Goal: Task Accomplishment & Management: Manage account settings

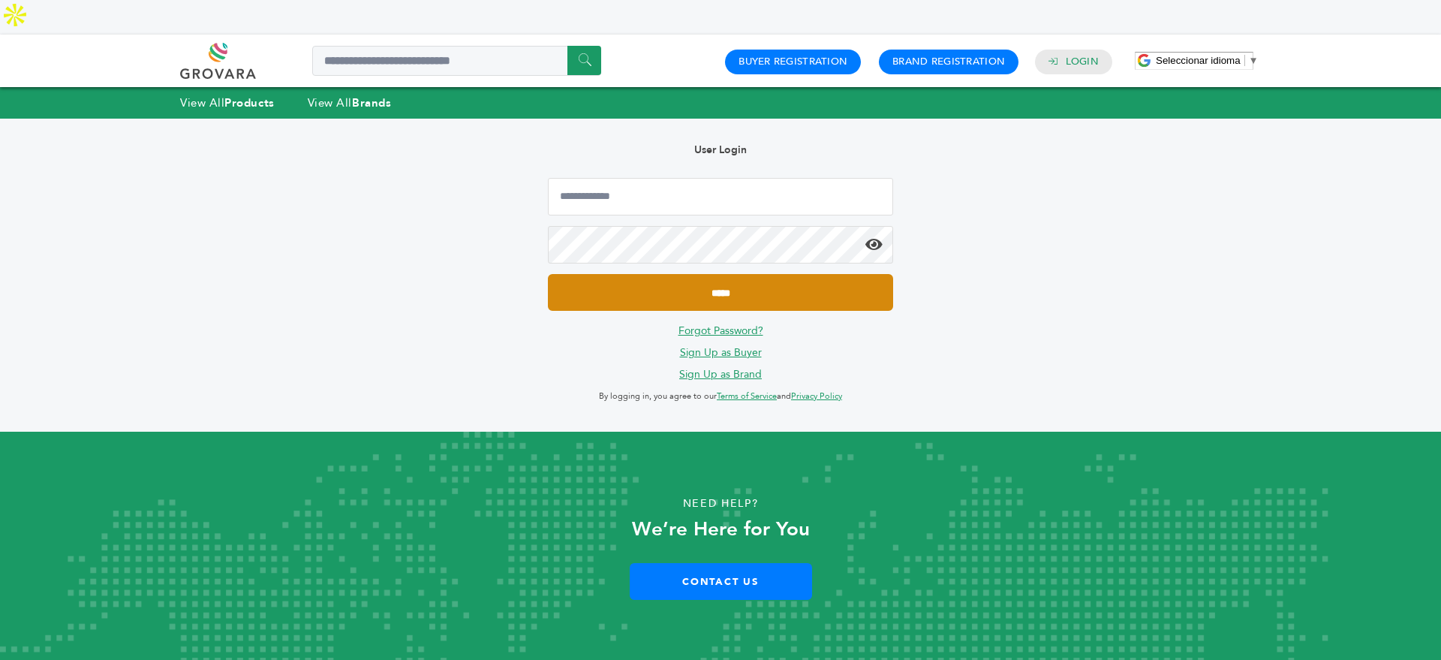
type input "**********"
click at [619, 274] on input "*****" at bounding box center [720, 292] width 345 height 37
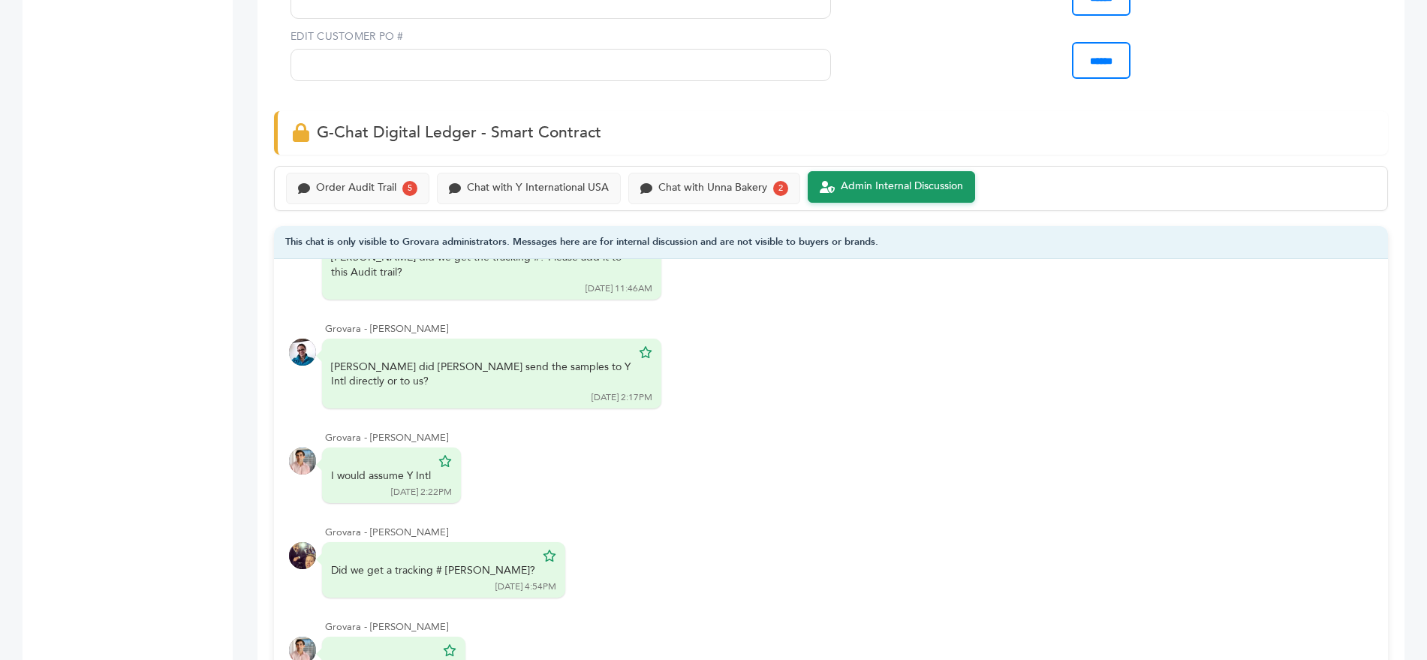
scroll to position [854, 0]
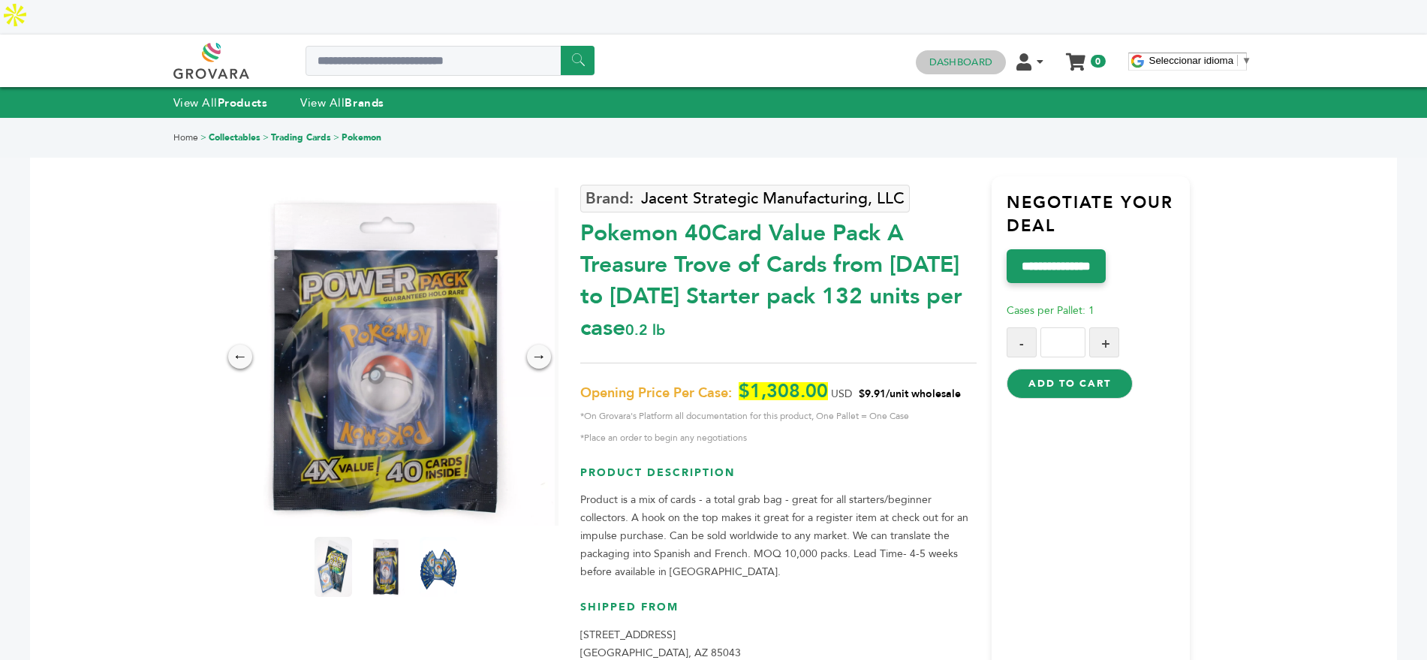
click at [960, 56] on link "Dashboard" at bounding box center [960, 63] width 63 height 14
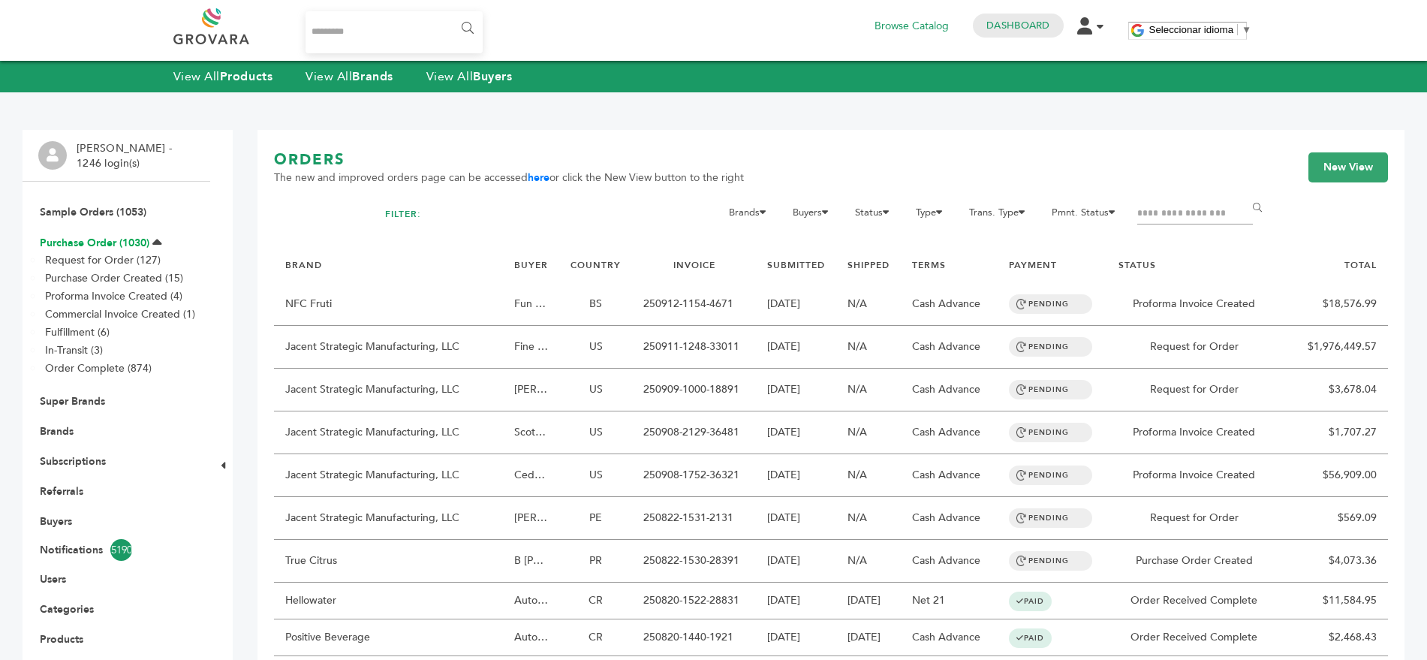
click at [95, 241] on link "Purchase Order (1030)" at bounding box center [95, 243] width 110 height 14
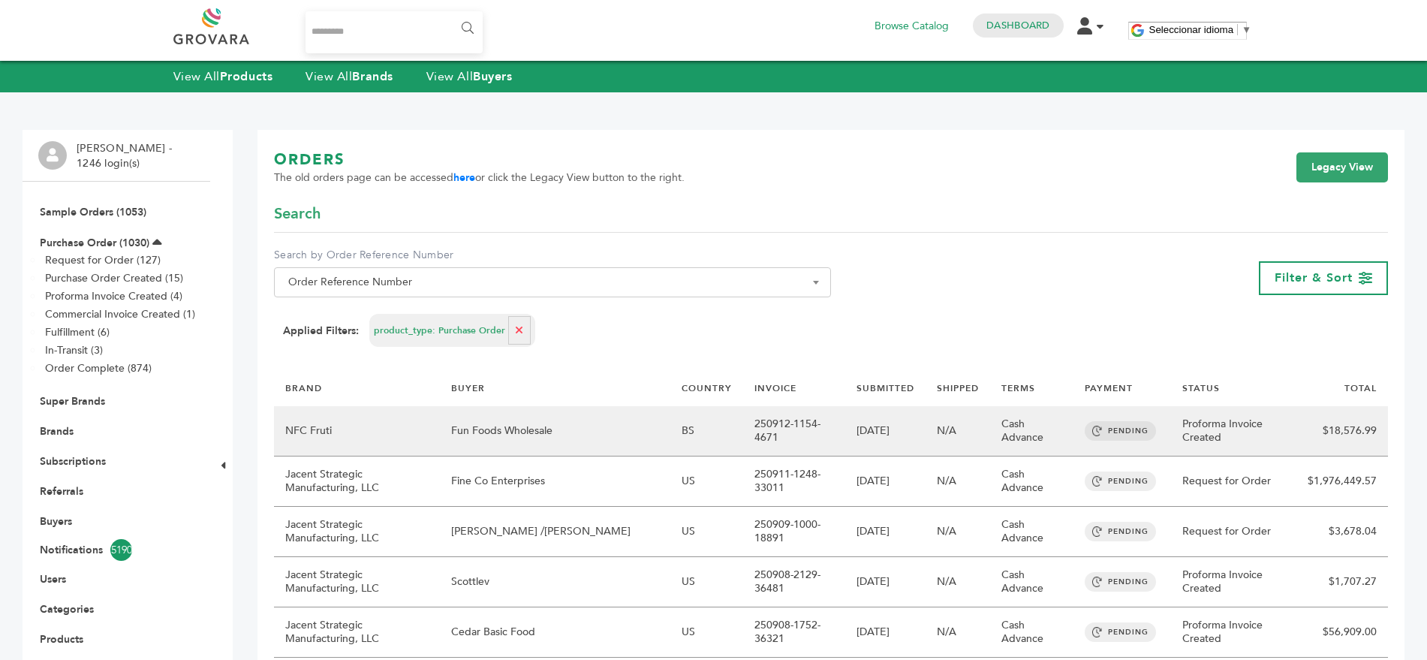
scroll to position [68, 0]
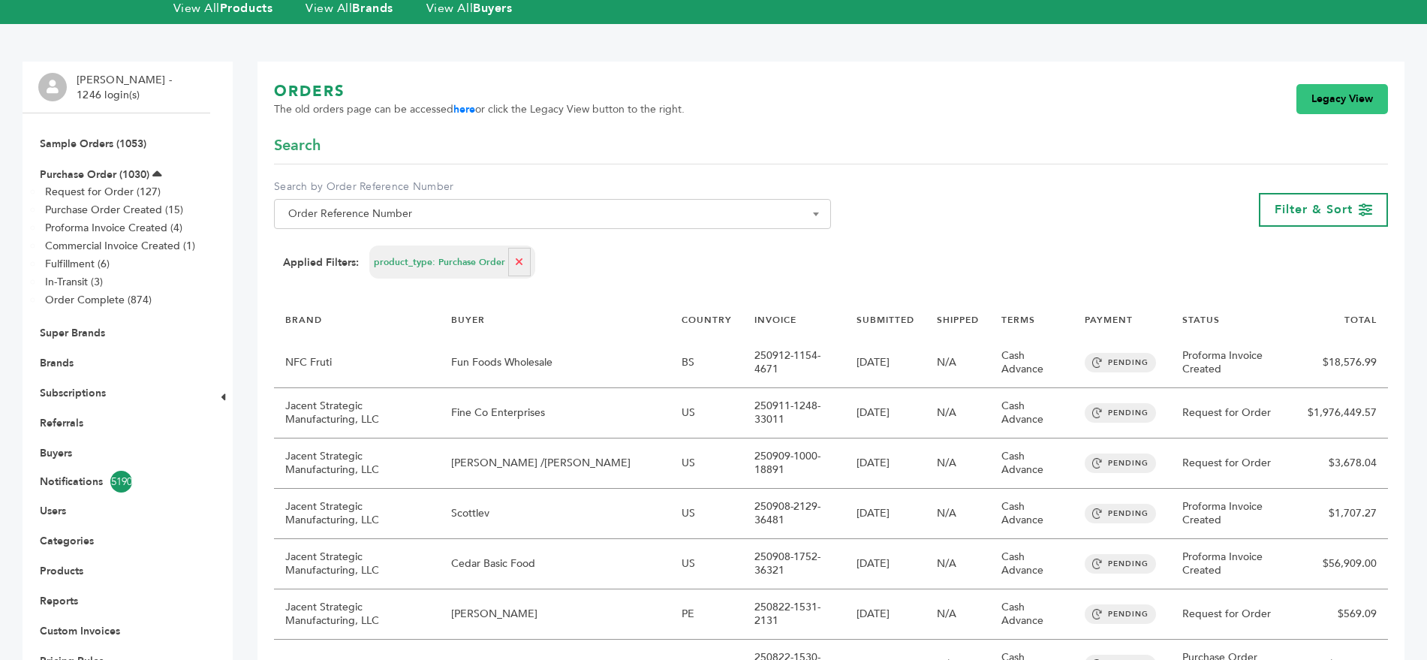
click at [1324, 100] on link "Legacy View" at bounding box center [1343, 99] width 92 height 30
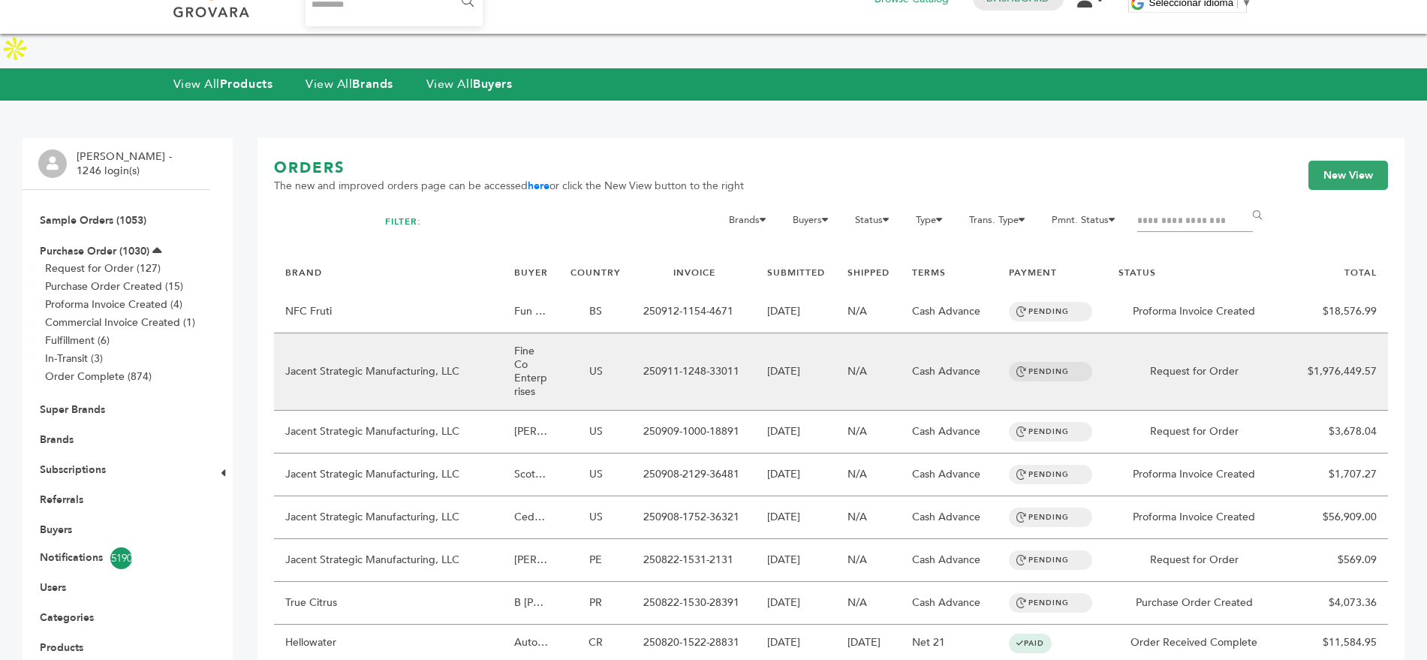
scroll to position [29, 0]
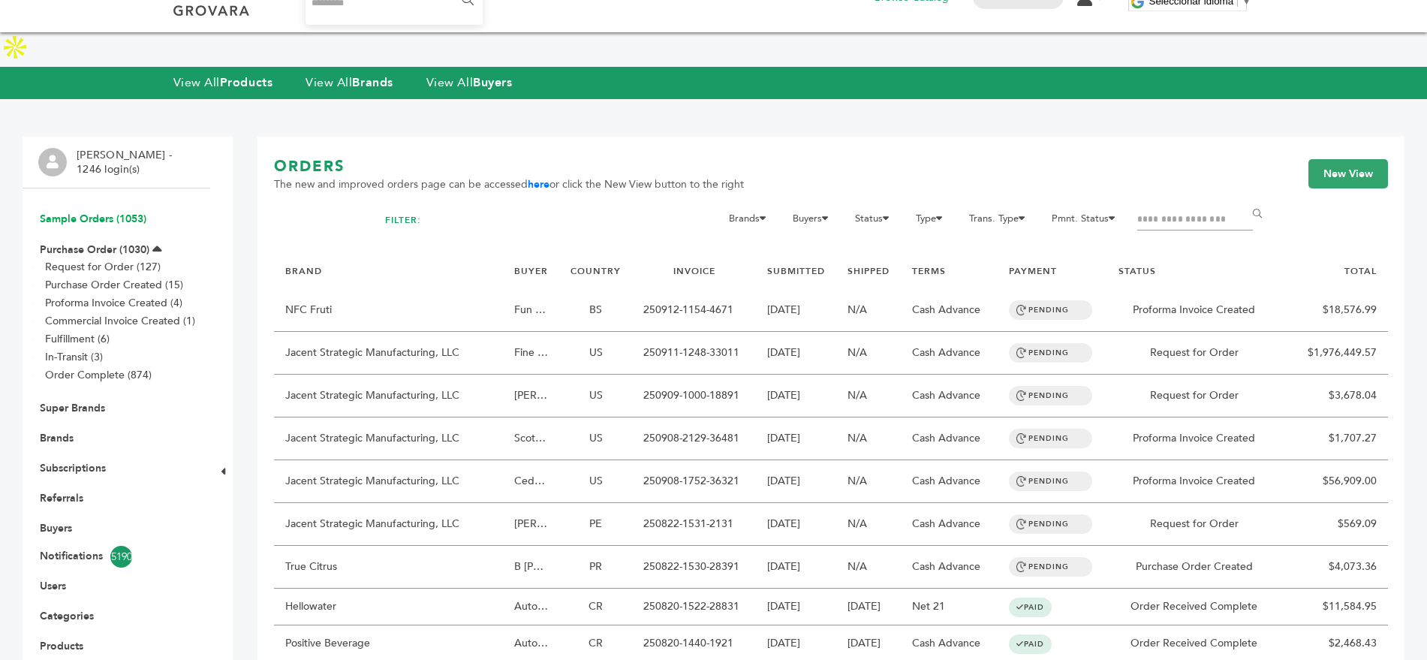
click at [59, 212] on link "Sample Orders (1053)" at bounding box center [93, 219] width 107 height 14
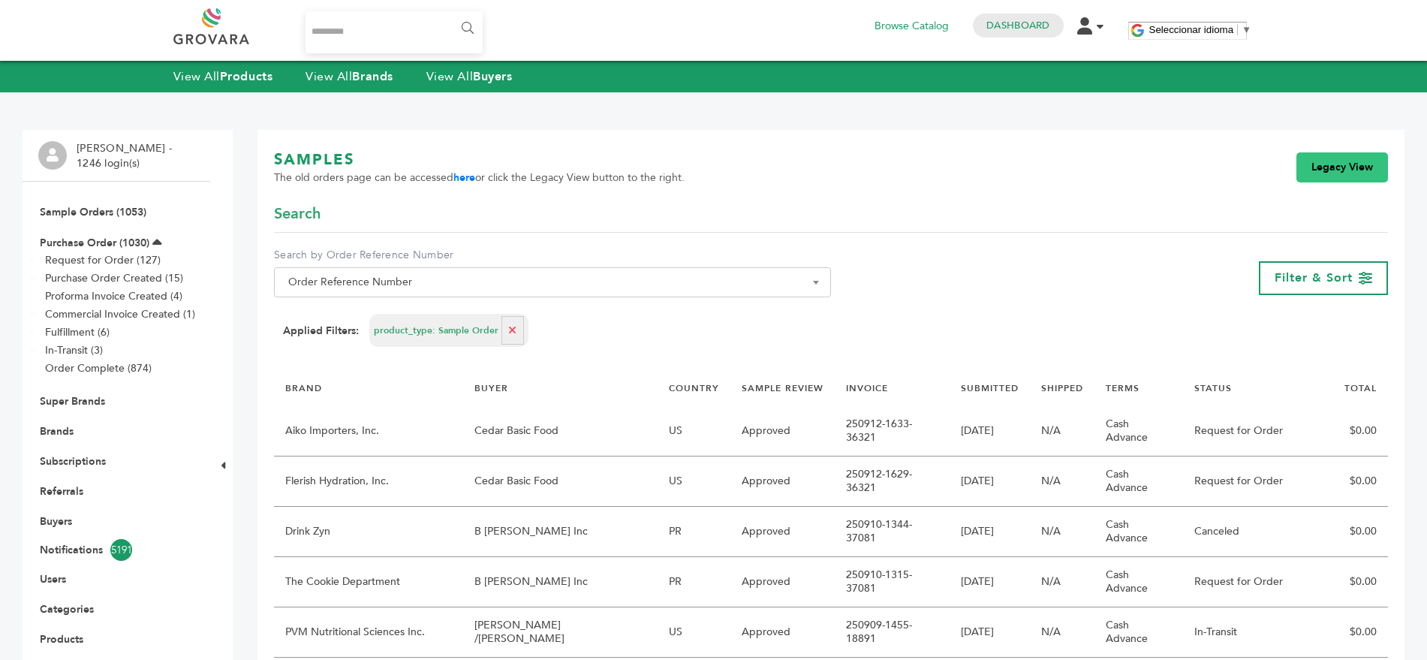
click at [1327, 170] on link "Legacy View" at bounding box center [1343, 167] width 92 height 30
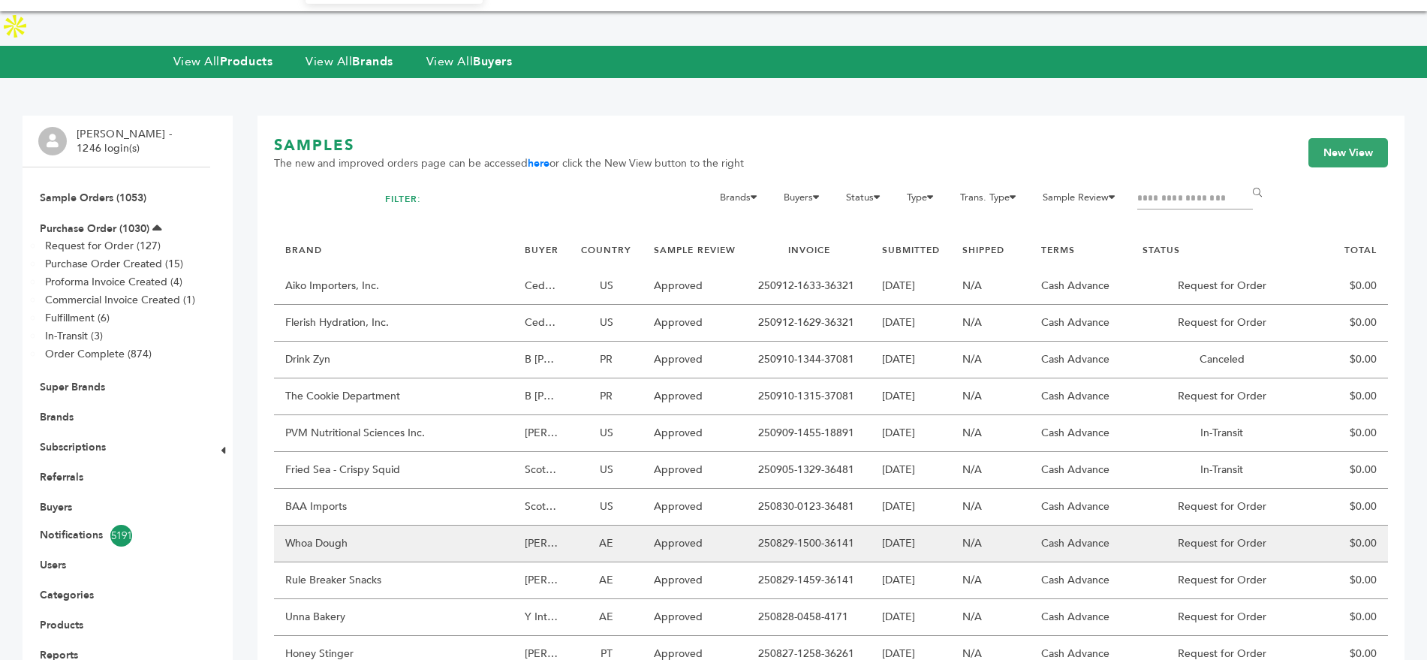
scroll to position [65, 0]
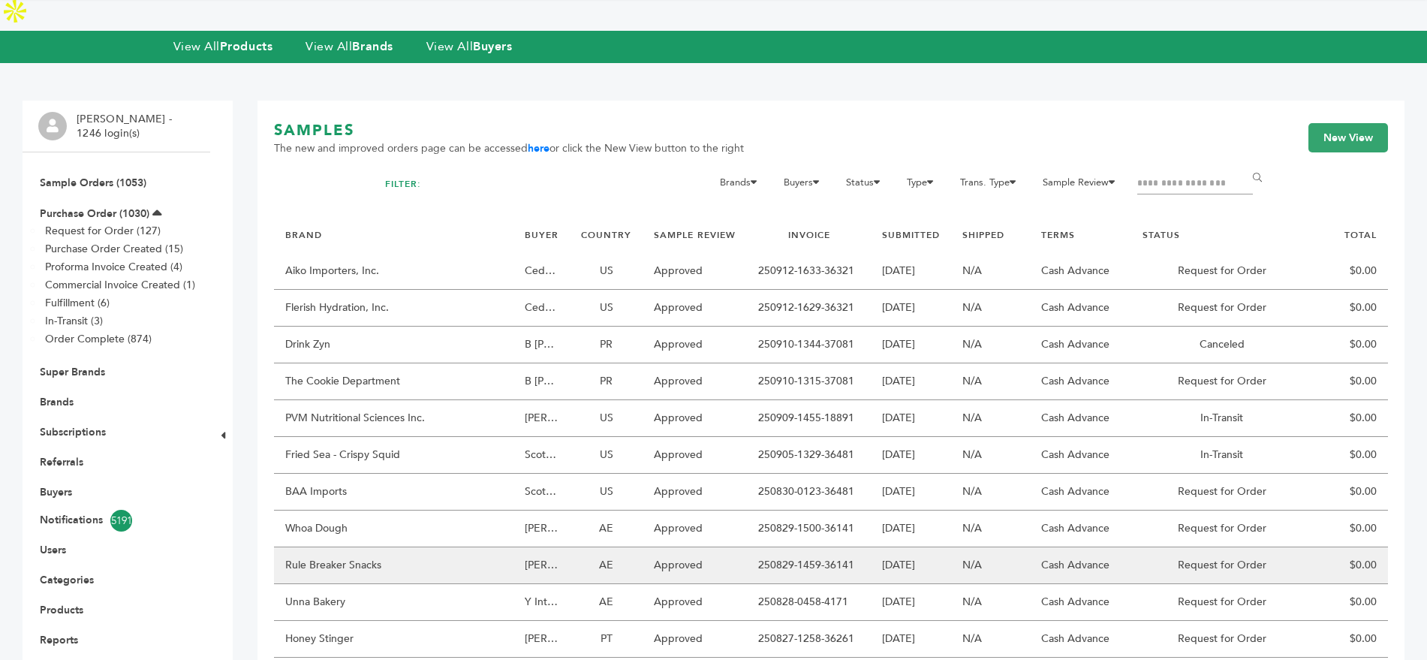
click at [325, 547] on td "Rule Breaker Snacks" at bounding box center [393, 565] width 239 height 37
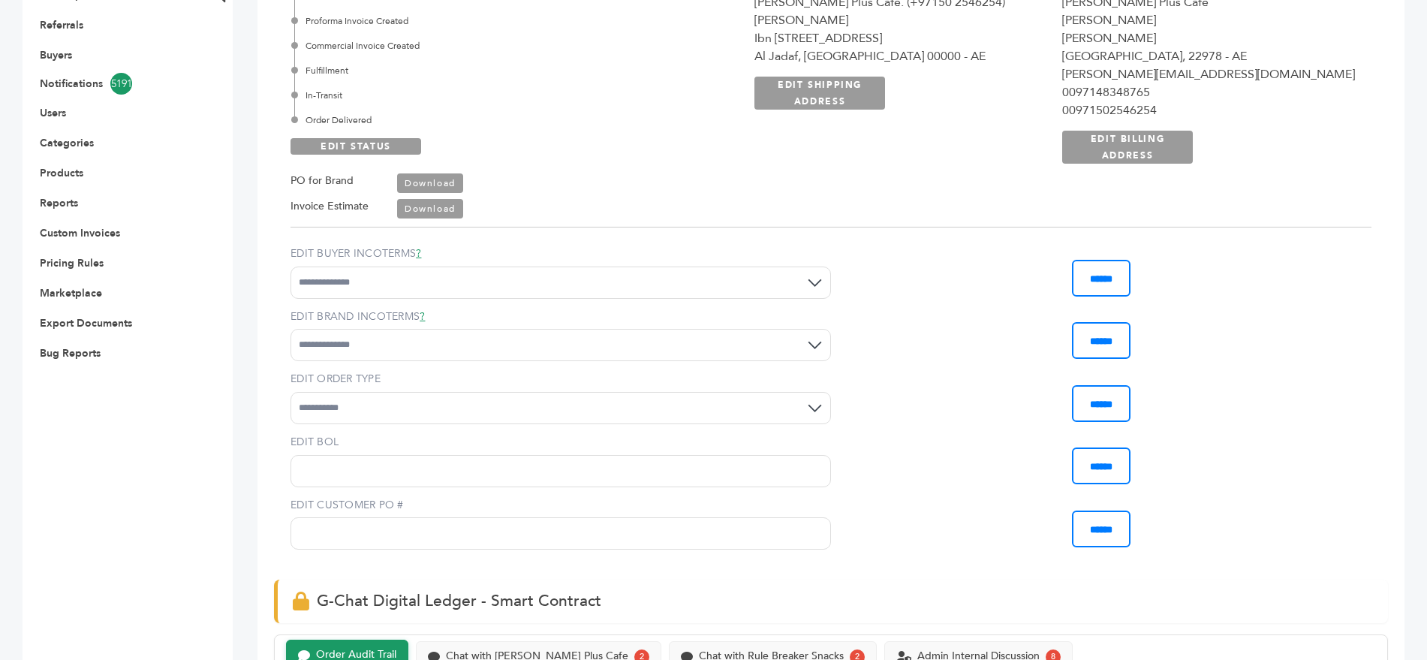
scroll to position [868, 0]
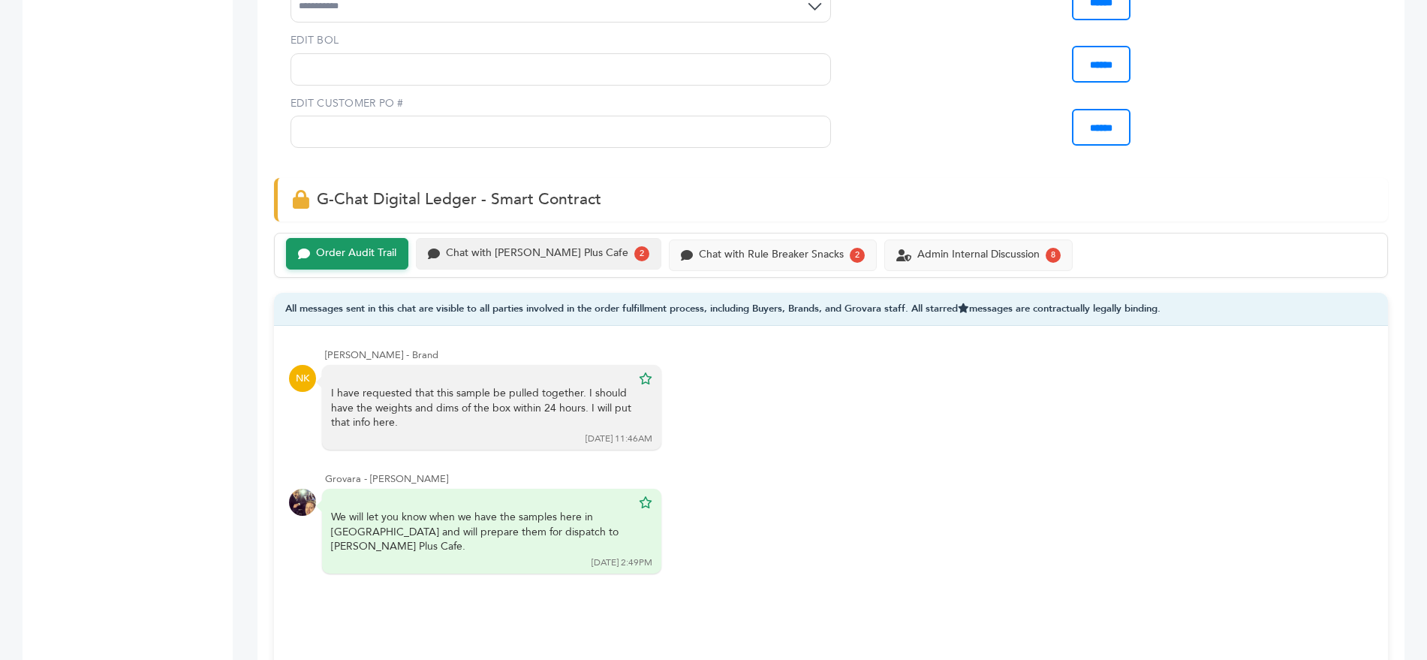
click at [515, 260] on div "Chat with [PERSON_NAME] Plus Cafe" at bounding box center [537, 253] width 182 height 13
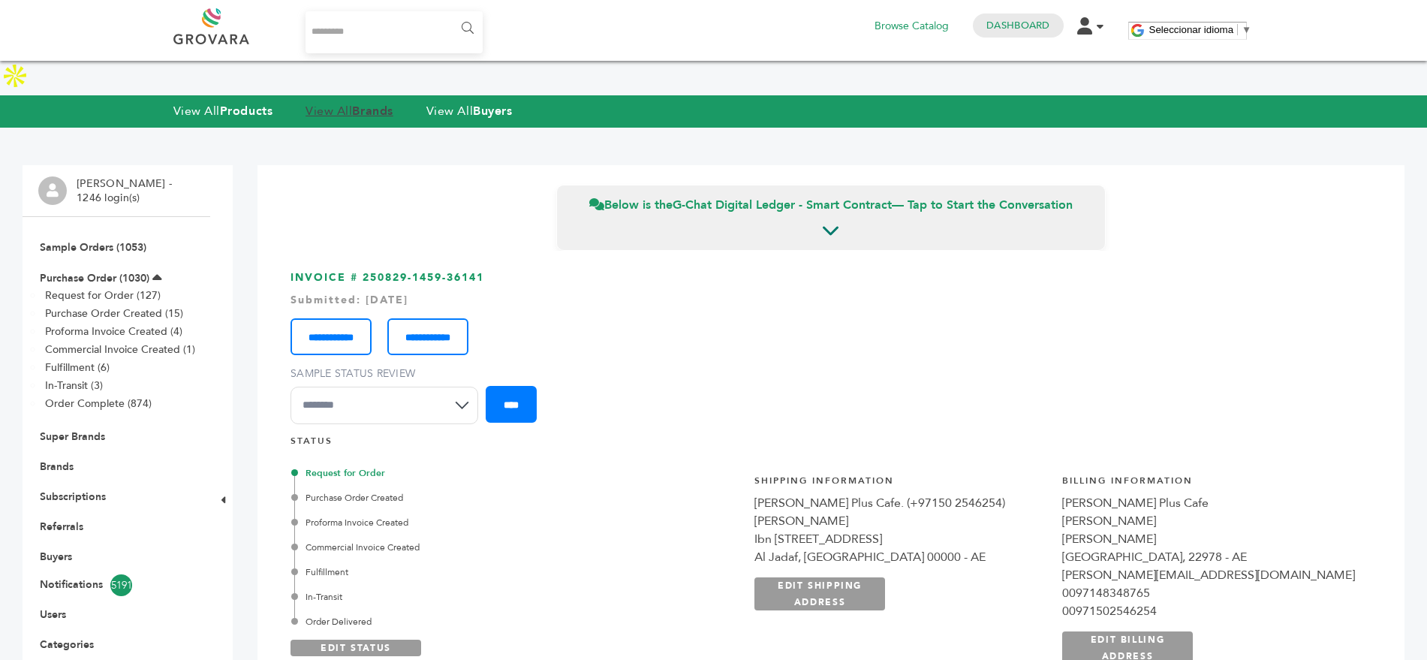
click at [366, 103] on strong "Brands" at bounding box center [372, 111] width 41 height 17
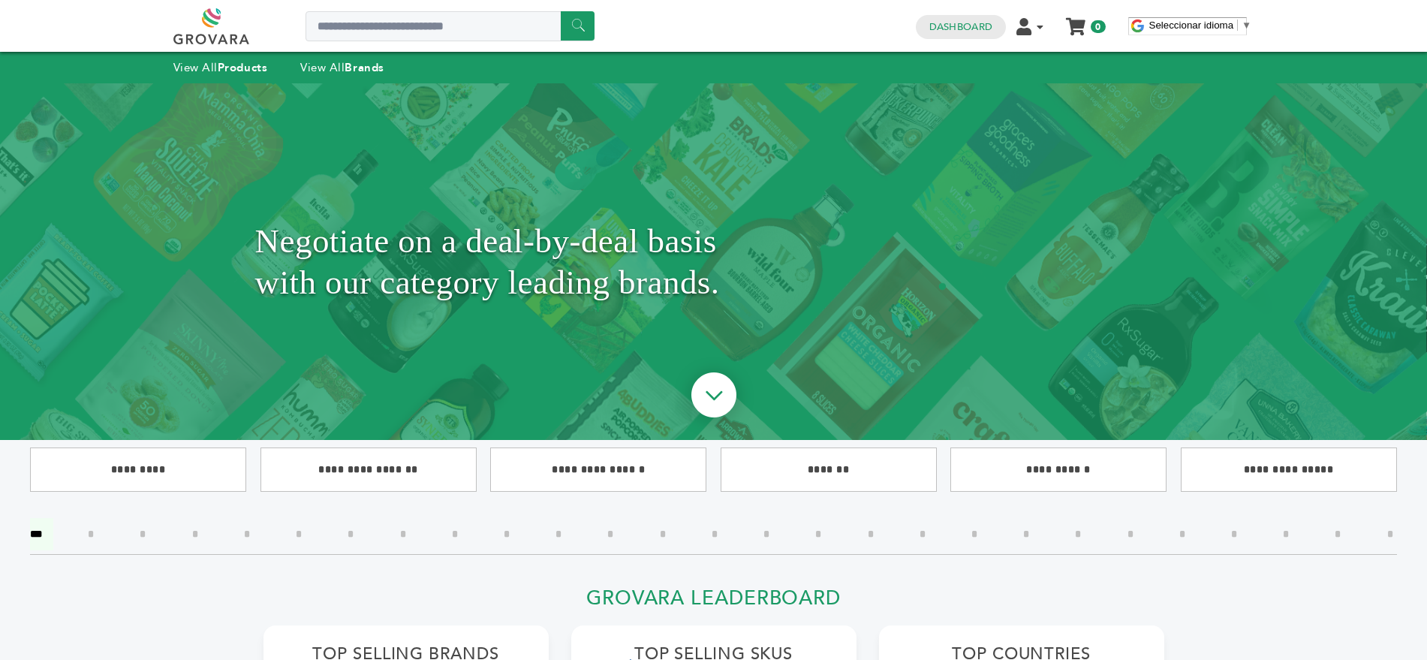
click at [976, 533] on input"] "*" at bounding box center [974, 534] width 29 height 32
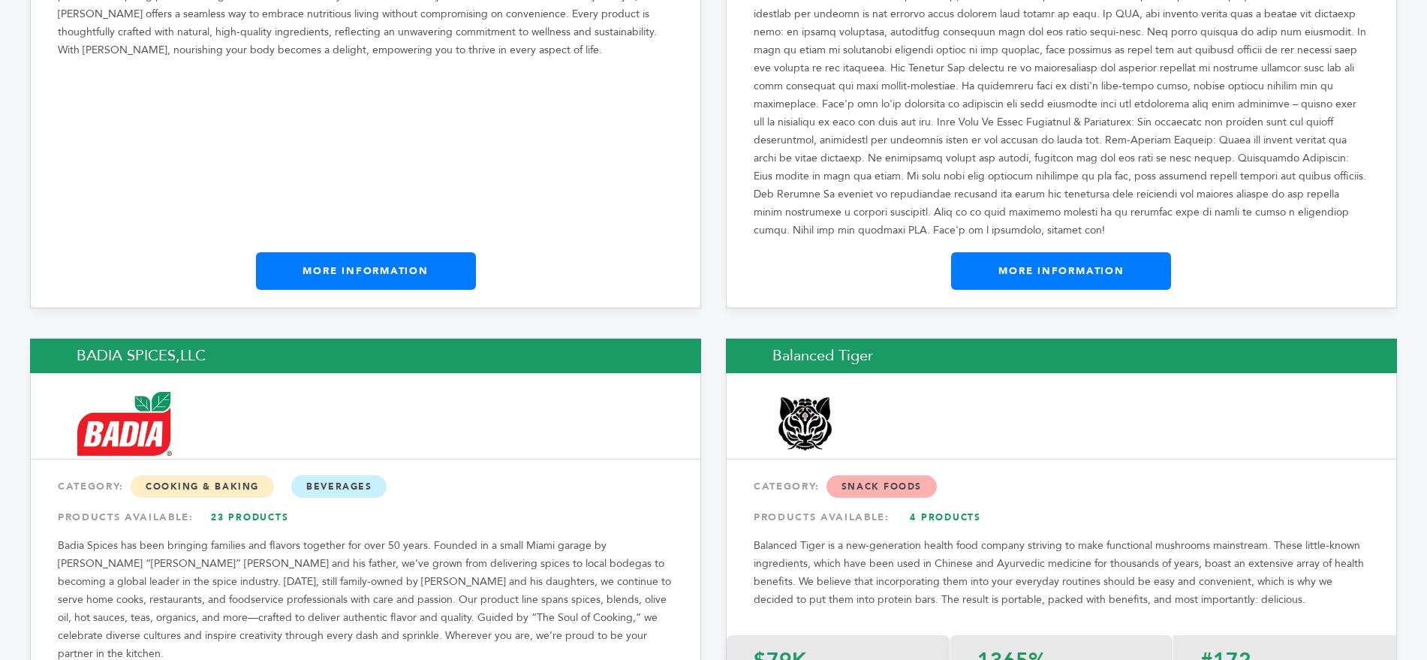
scroll to position [3160, 0]
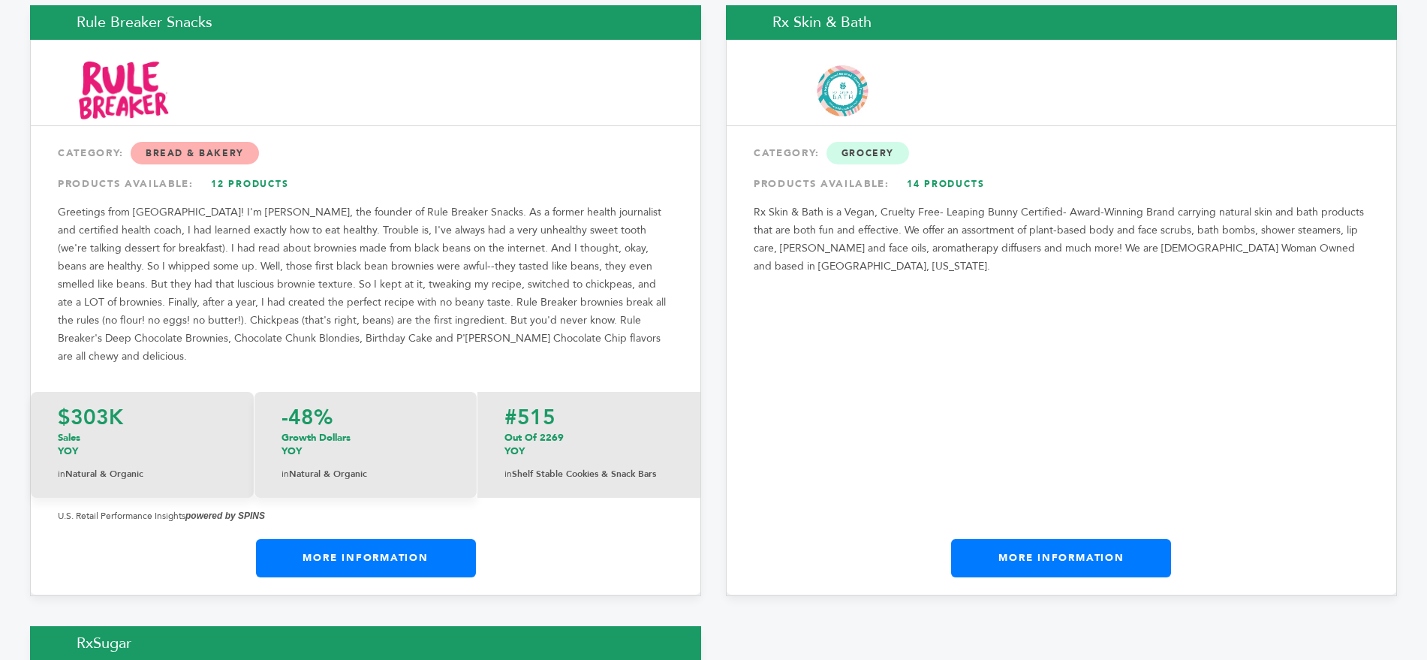
scroll to position [2290, 0]
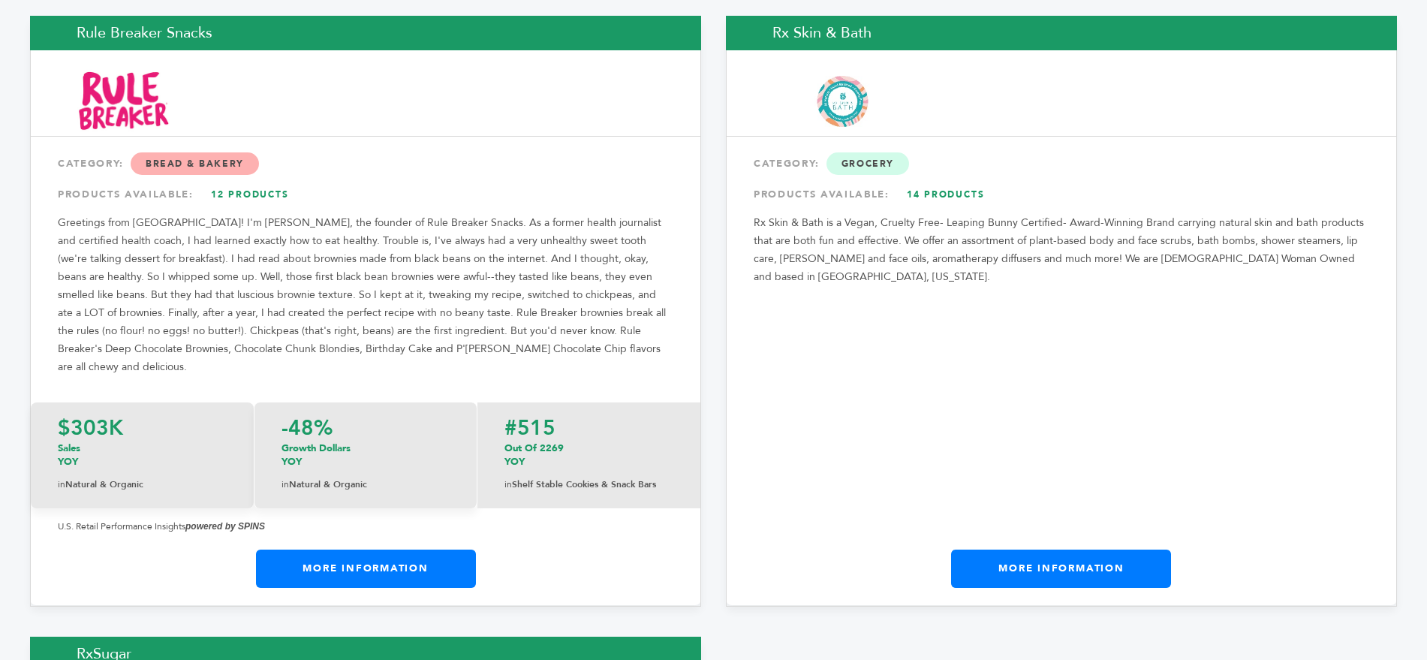
click at [239, 181] on link "12 Products" at bounding box center [249, 194] width 105 height 27
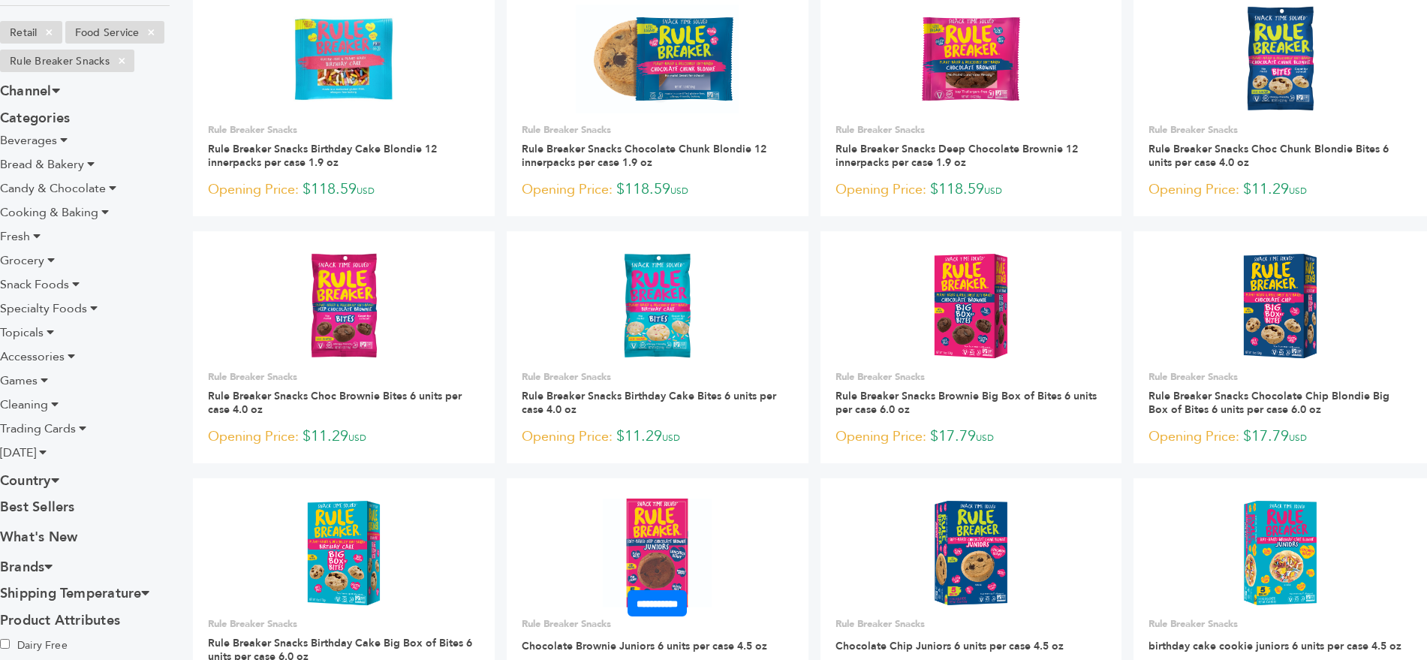
scroll to position [230, 0]
